Goal: Share content: Share content

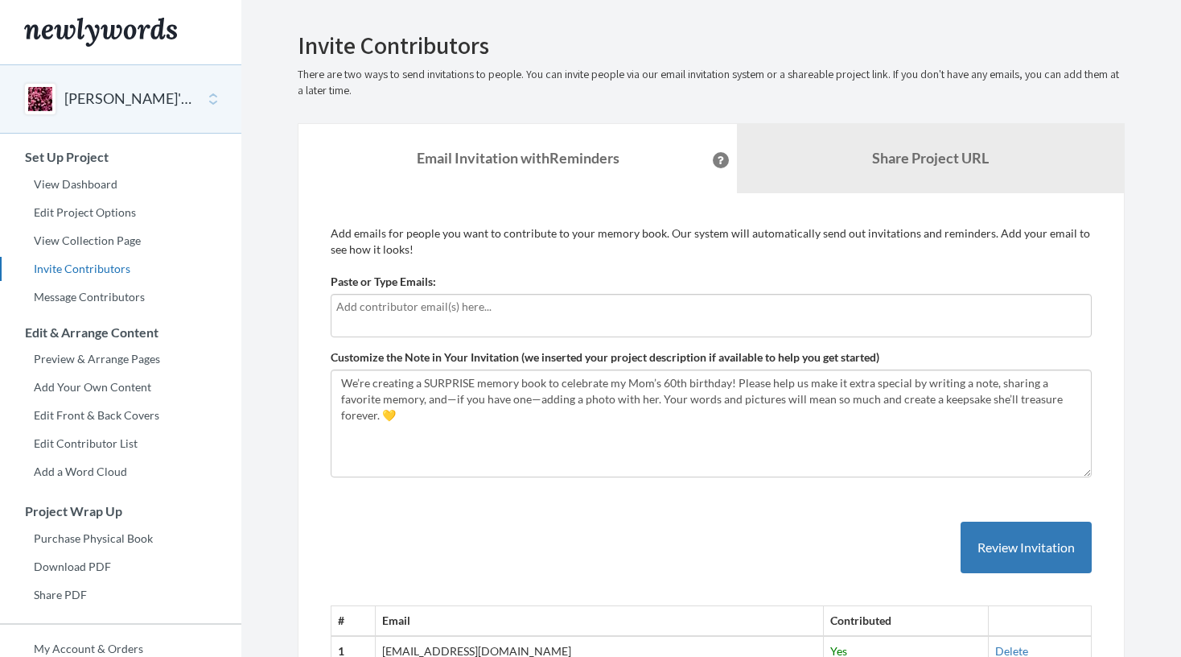
click at [78, 159] on h3 "Set Up Project" at bounding box center [121, 157] width 241 height 14
click at [79, 177] on link "View Dashboard" at bounding box center [120, 184] width 241 height 24
click at [934, 160] on b "Share Project URL" at bounding box center [930, 158] width 117 height 18
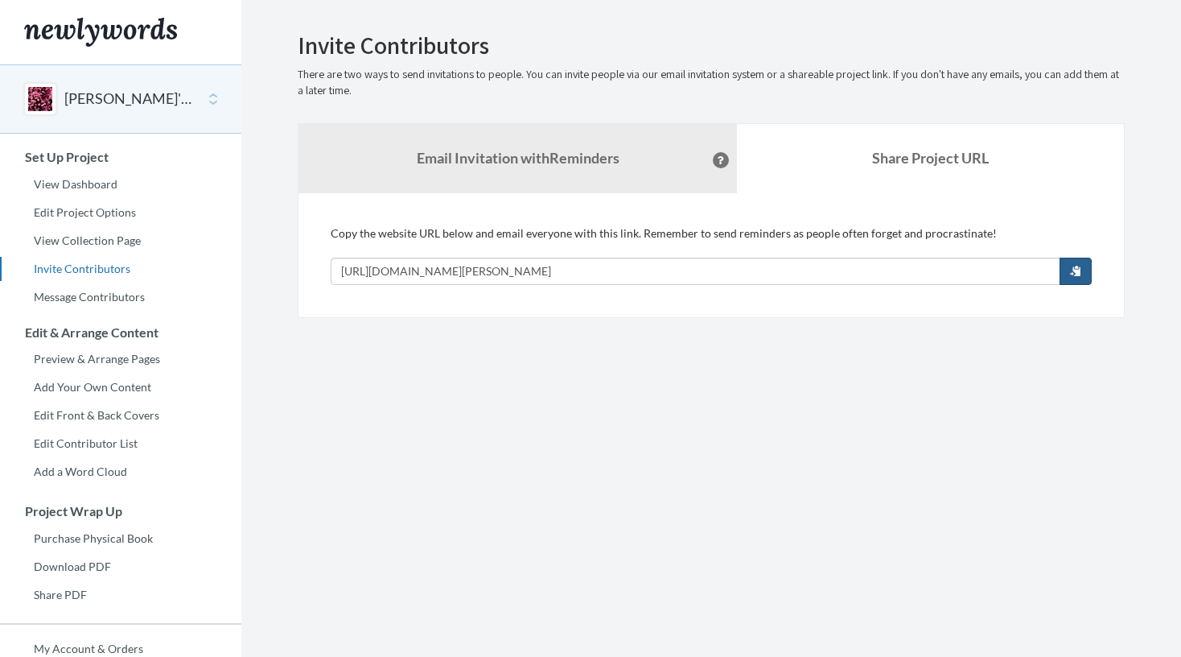
click at [1073, 268] on span "button" at bounding box center [1075, 270] width 11 height 11
click at [607, 355] on section "Emails have been sent! Invite Contributors There are two ways to send invitatio…" at bounding box center [711, 400] width 940 height 800
click at [1089, 281] on button "button" at bounding box center [1076, 270] width 32 height 27
click at [103, 184] on link "View Dashboard" at bounding box center [120, 184] width 241 height 24
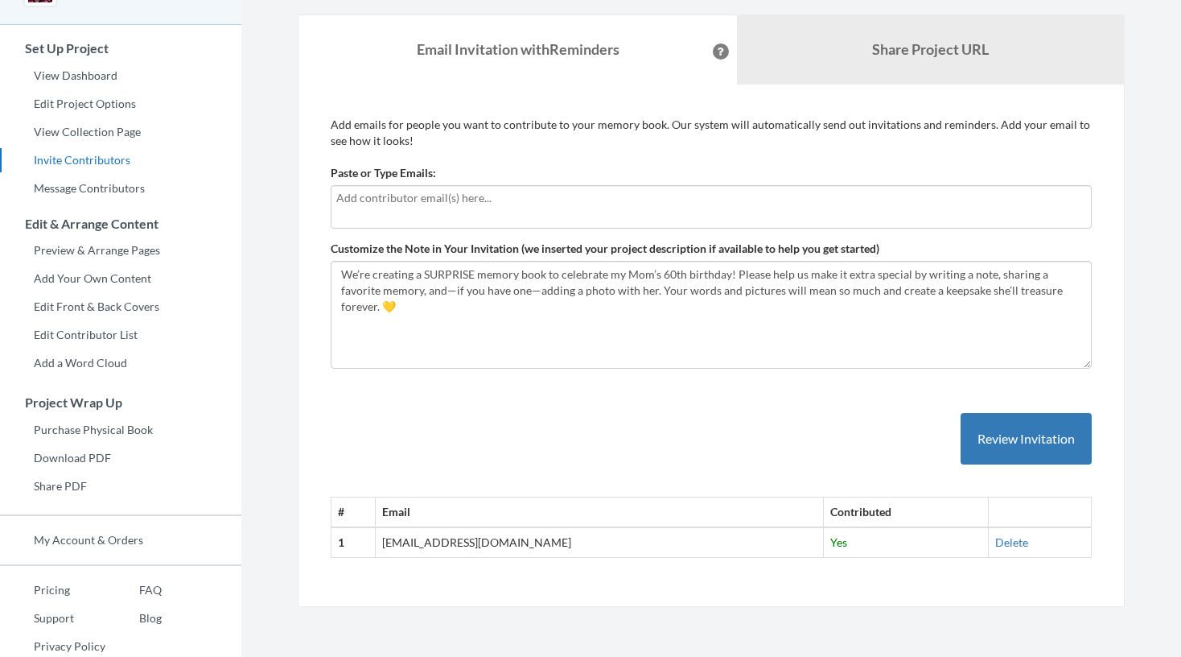
scroll to position [108, 0]
click at [862, 39] on link "Share Project URL" at bounding box center [930, 50] width 387 height 69
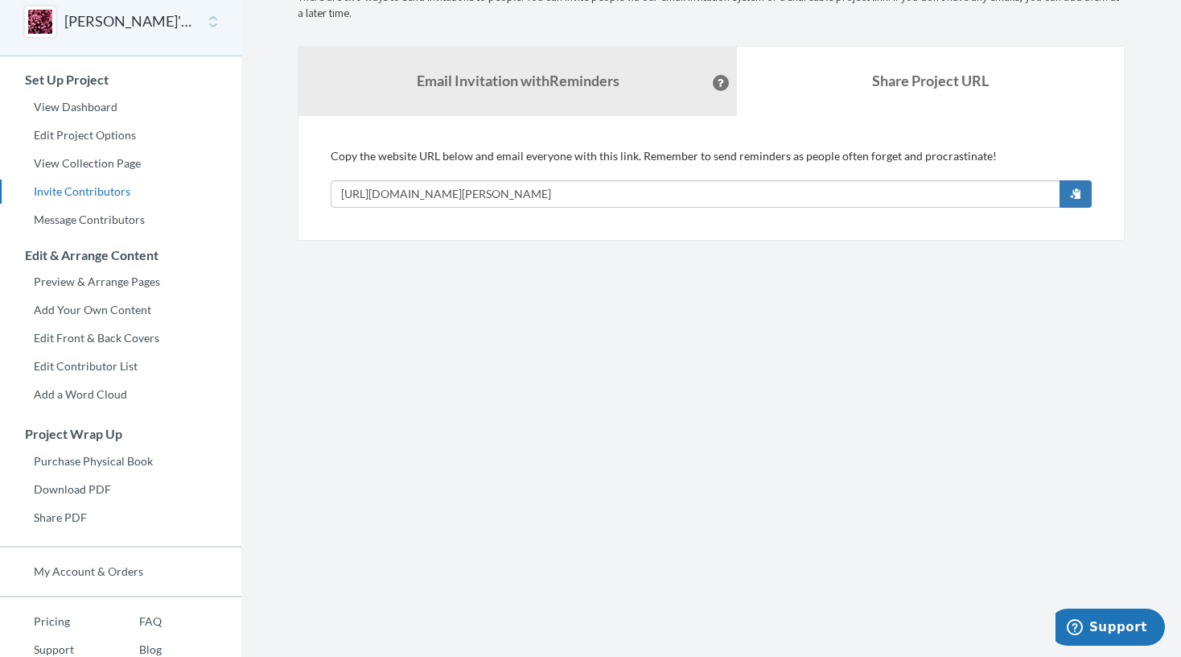
scroll to position [74, 0]
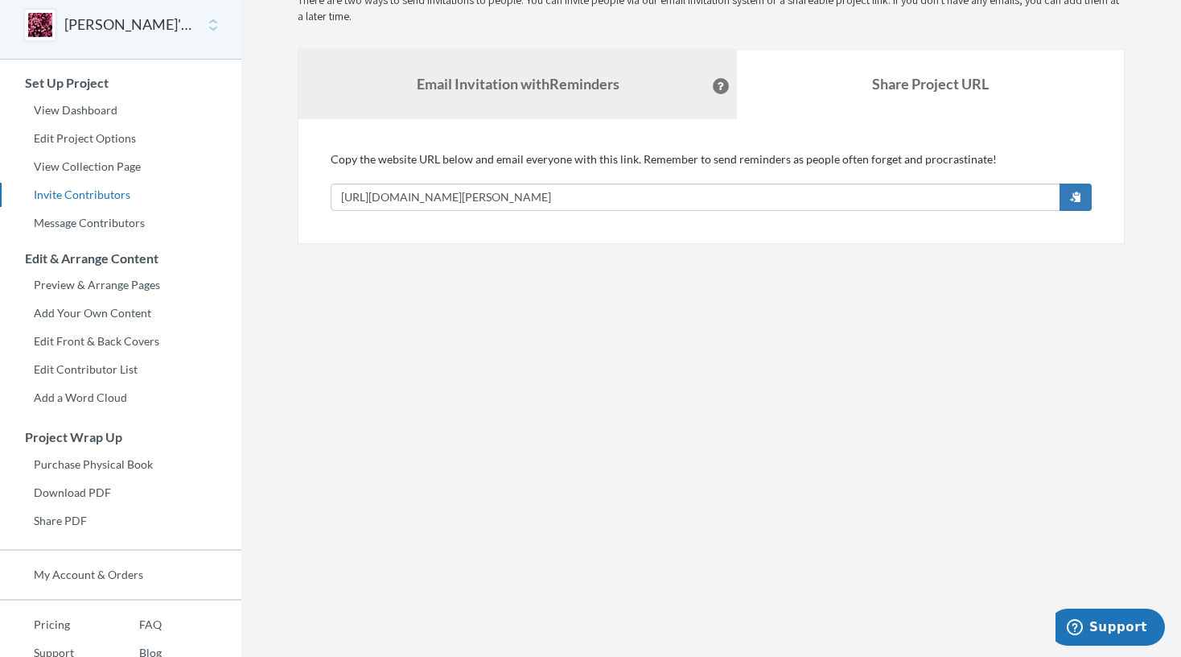
click at [624, 100] on link "Email Invitation with Reminders" at bounding box center [517, 84] width 438 height 69
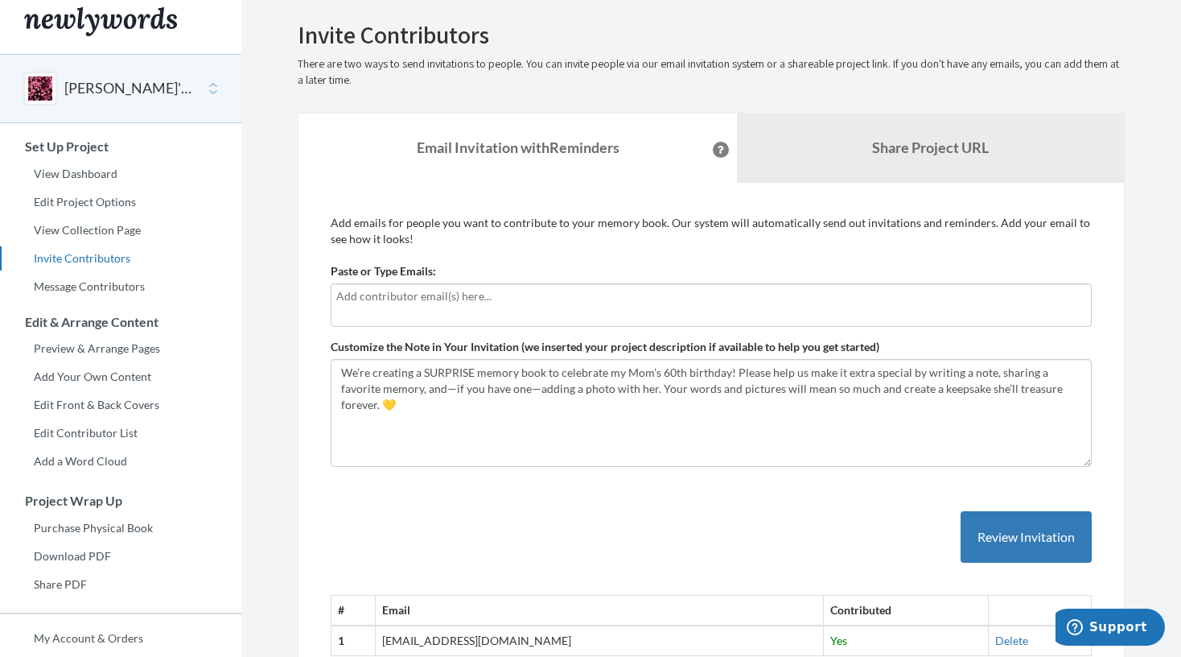
scroll to position [10, 0]
click at [90, 173] on link "View Dashboard" at bounding box center [120, 175] width 241 height 24
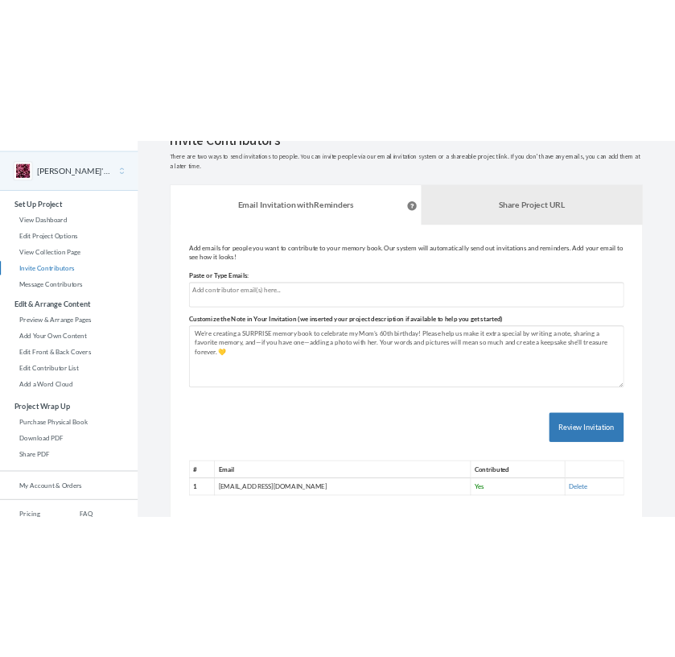
scroll to position [33, 0]
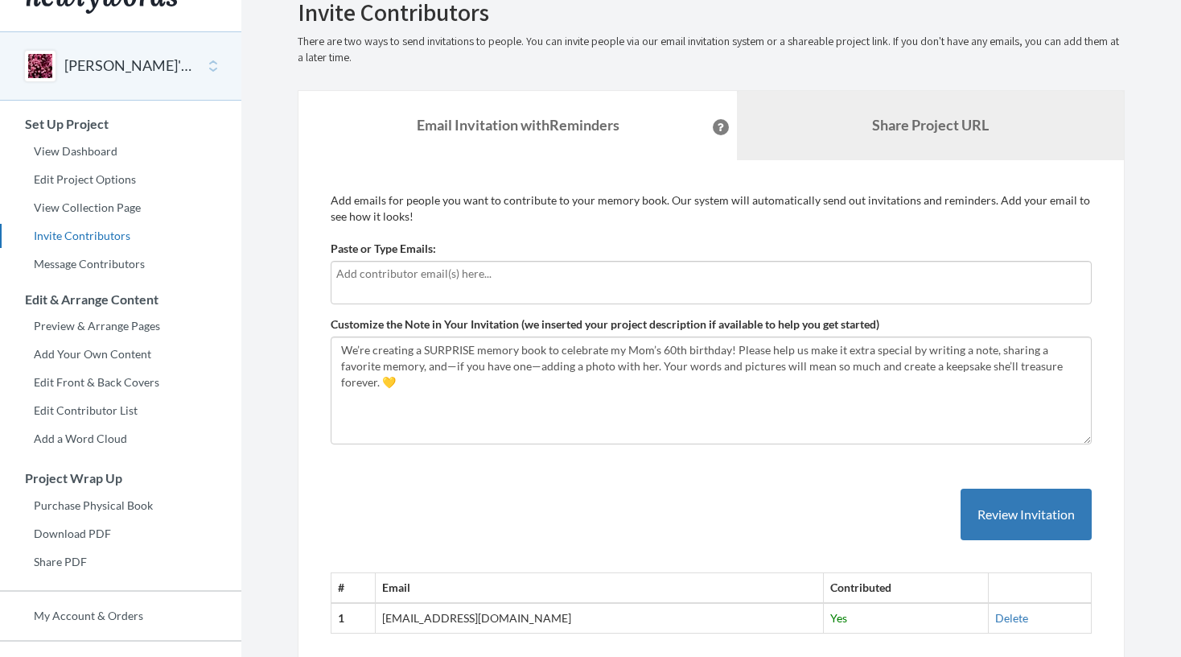
click at [922, 124] on b "Share Project URL" at bounding box center [930, 125] width 117 height 18
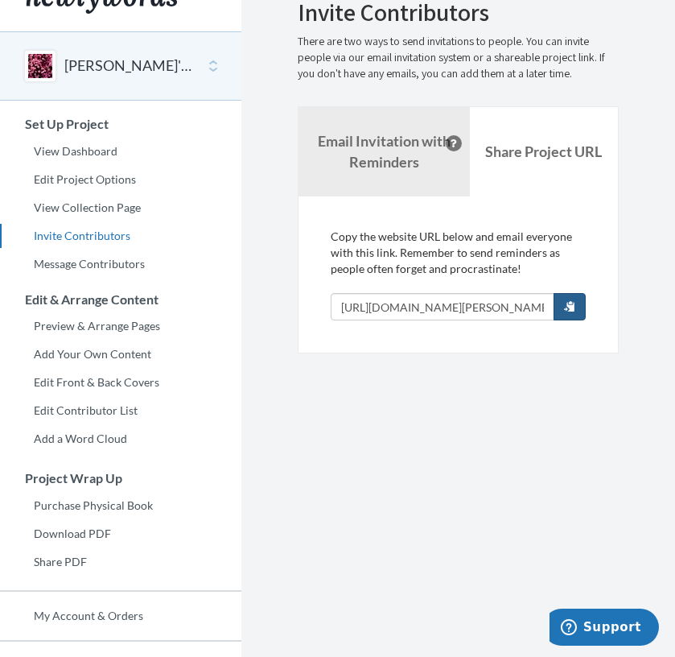
click at [566, 304] on span "button" at bounding box center [569, 305] width 11 height 11
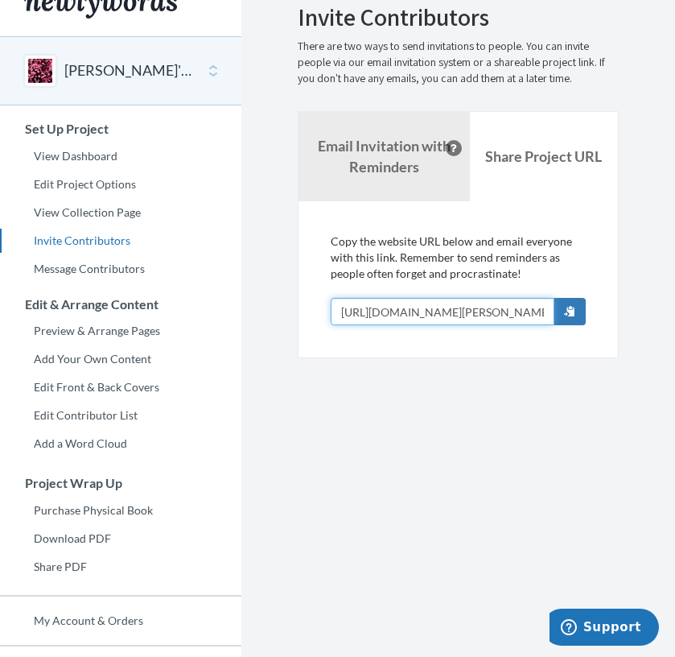
click at [455, 316] on input "[URL][DOMAIN_NAME][PERSON_NAME]" at bounding box center [443, 311] width 224 height 27
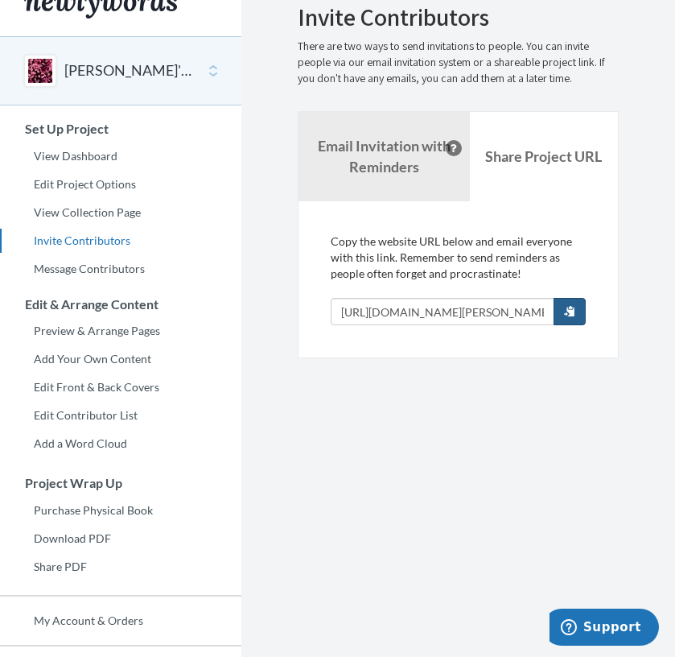
click at [560, 311] on button "button" at bounding box center [570, 311] width 32 height 27
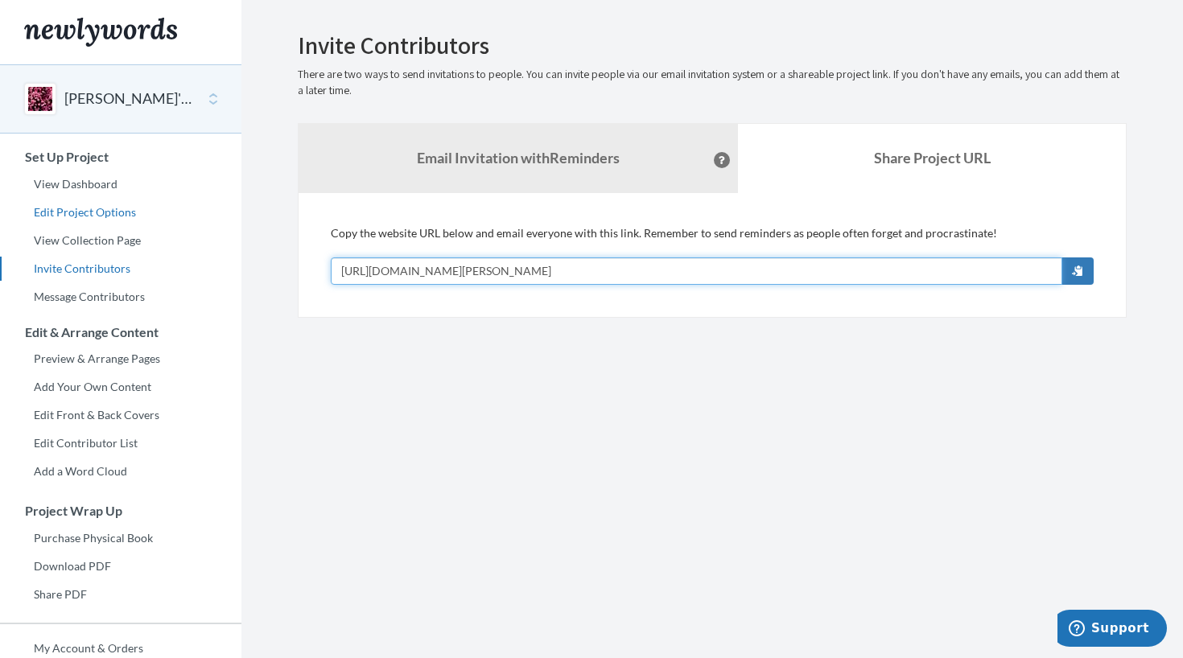
scroll to position [0, 0]
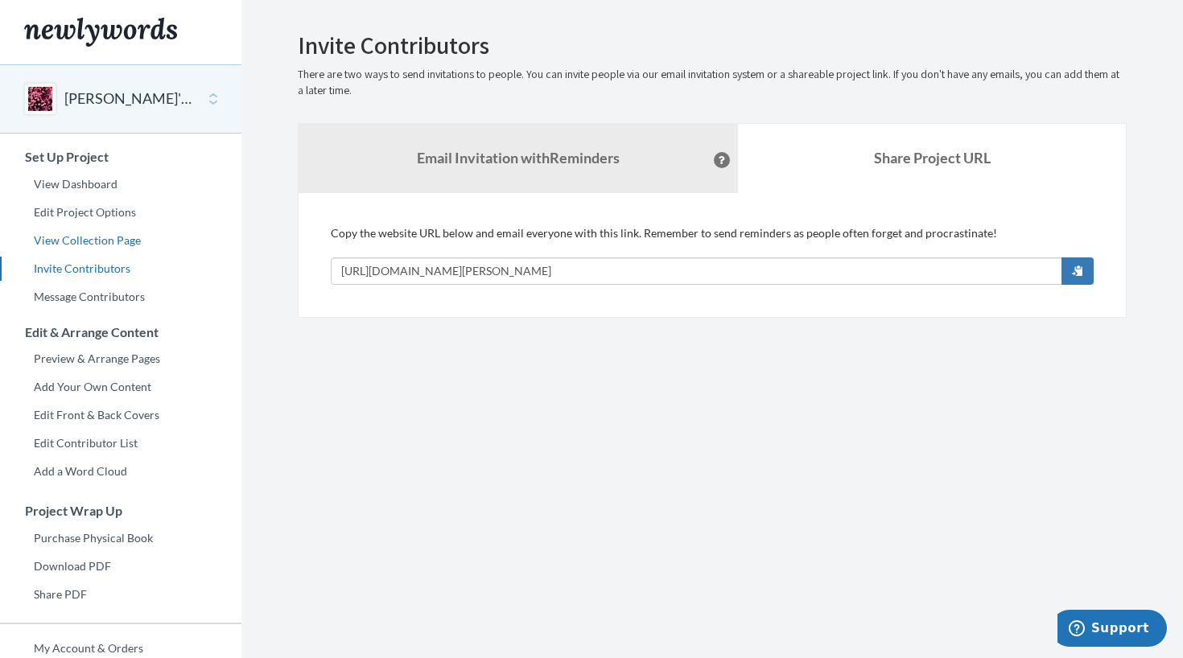
click at [102, 248] on link "View Collection Page" at bounding box center [120, 240] width 241 height 24
